Goal: Task Accomplishment & Management: Manage account settings

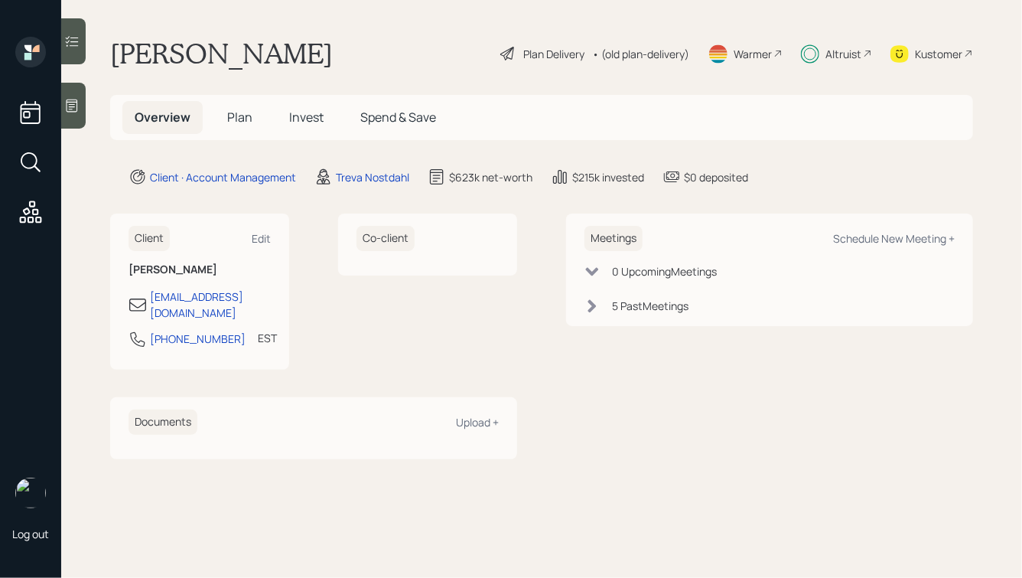
click at [817, 57] on 66 at bounding box center [811, 54] width 18 height 18
click at [240, 122] on span "Plan" at bounding box center [239, 117] width 25 height 17
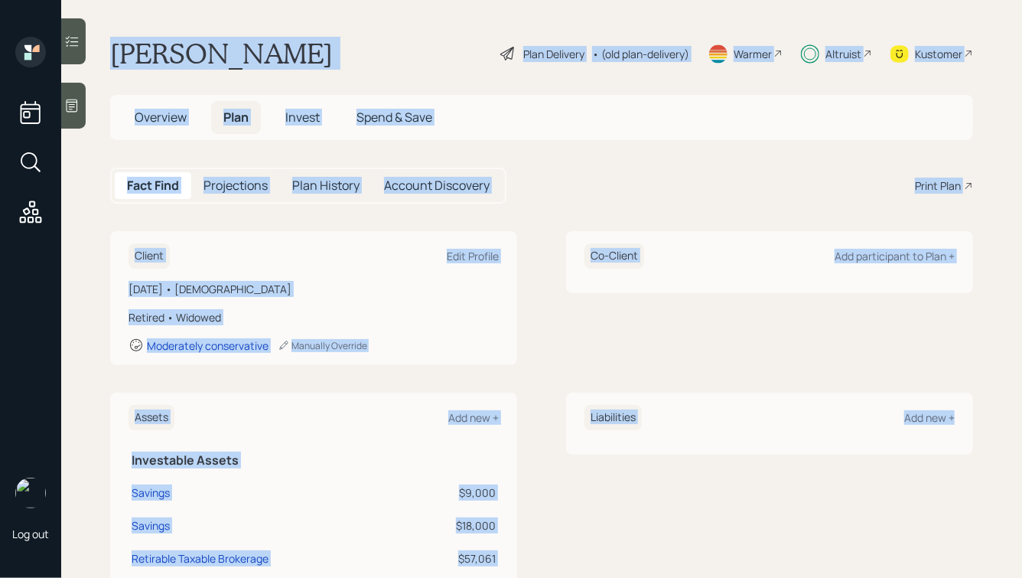
drag, startPoint x: 103, startPoint y: 40, endPoint x: 788, endPoint y: 574, distance: 868.8
click at [788, 574] on main "Fran Hansen Plan Delivery • (old plan-delivery) Warmer Altruist Kustomer Overvi…" at bounding box center [541, 289] width 961 height 578
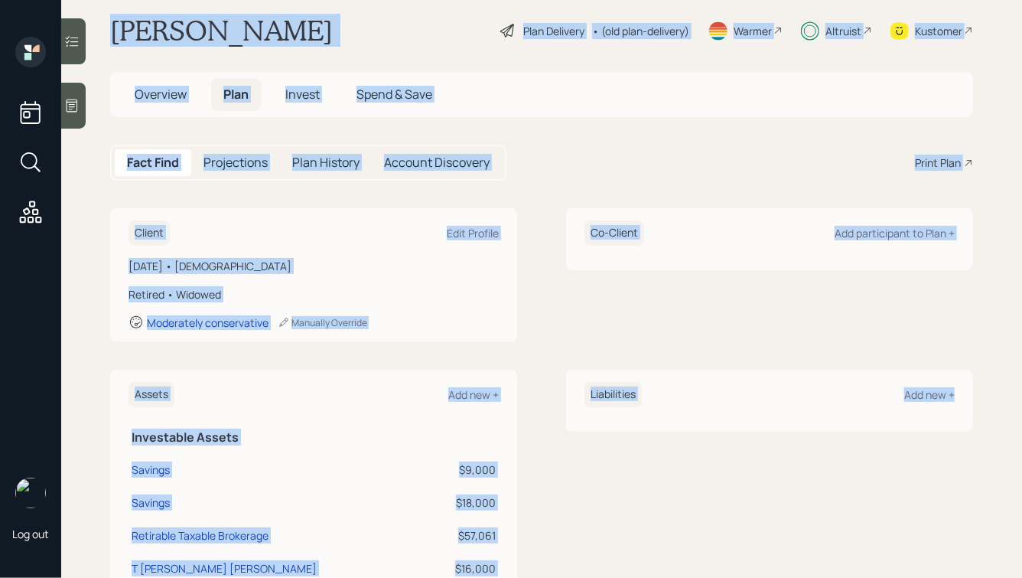
click at [842, 522] on div "Liabilities Add new +" at bounding box center [769, 563] width 407 height 388
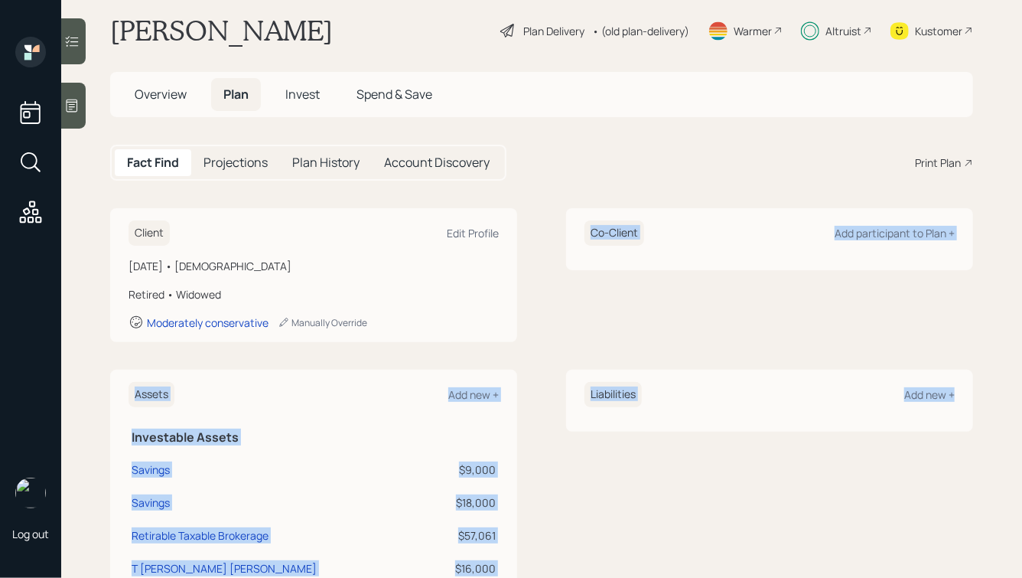
drag, startPoint x: 968, startPoint y: 482, endPoint x: 711, endPoint y: 174, distance: 401.3
click at [712, 179] on main "Fran Hansen Plan Delivery • (old plan-delivery) Warmer Altruist Kustomer Overvi…" at bounding box center [541, 289] width 961 height 578
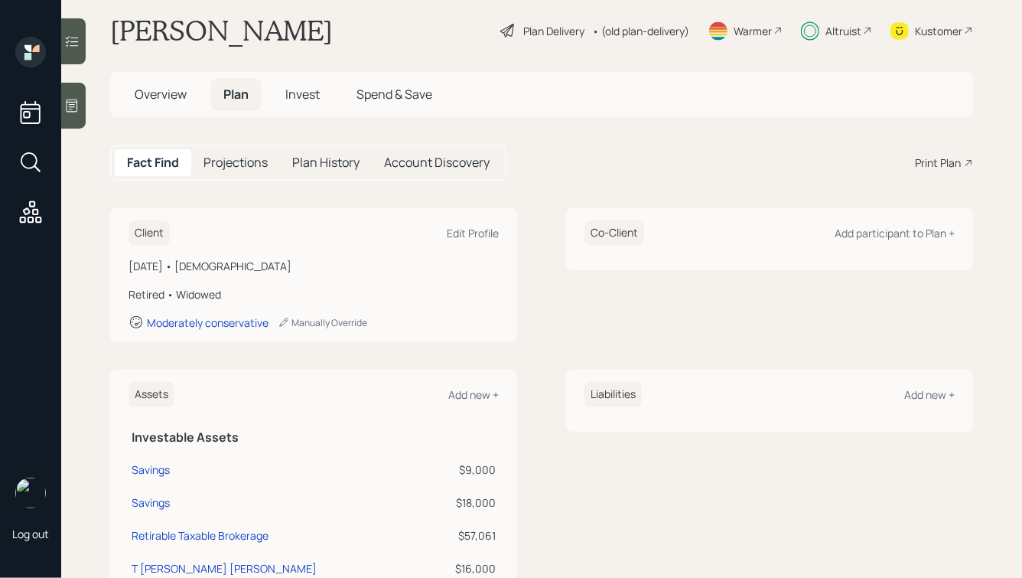
click at [675, 157] on div "Fact Find Projections Plan History Account Discovery Print Plan" at bounding box center [541, 163] width 863 height 36
